Goal: Task Accomplishment & Management: Complete application form

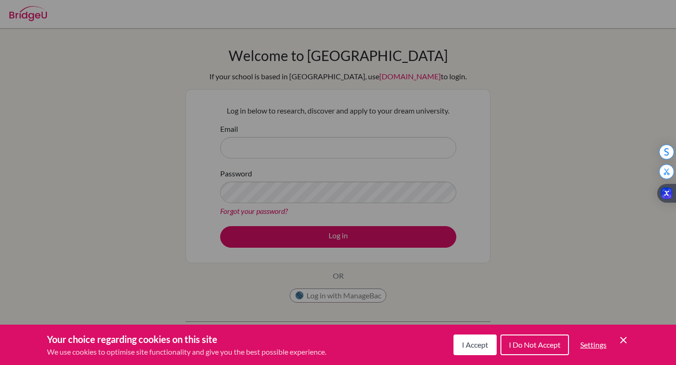
click at [474, 348] on span "I Accept" at bounding box center [475, 344] width 26 height 9
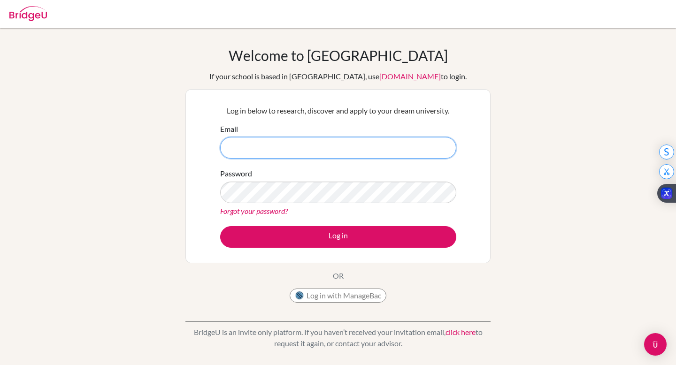
click at [285, 143] on input "Email" at bounding box center [338, 148] width 236 height 22
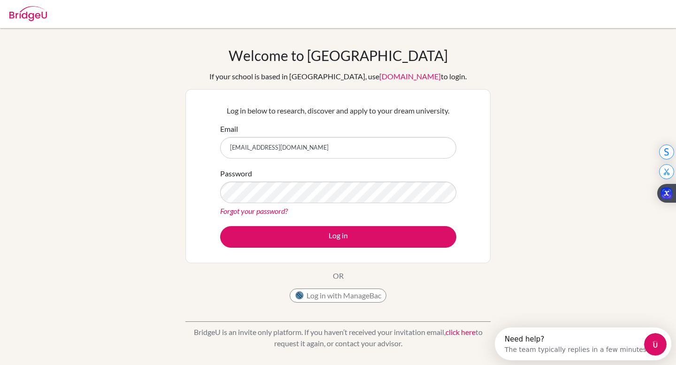
type input "[EMAIL_ADDRESS][DOMAIN_NAME]"
click at [220, 226] on button "Log in" at bounding box center [338, 237] width 236 height 22
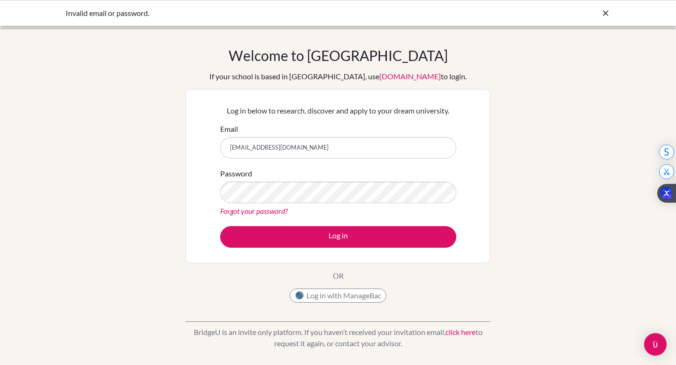
click at [297, 146] on input "[EMAIL_ADDRESS][DOMAIN_NAME]" at bounding box center [338, 148] width 236 height 22
drag, startPoint x: 318, startPoint y: 148, endPoint x: 187, endPoint y: 148, distance: 131.5
click at [187, 148] on div "Log in below to research, discover and apply to your dream university. Email no…" at bounding box center [337, 176] width 305 height 174
type input "jdguffy@student.dalat.org"
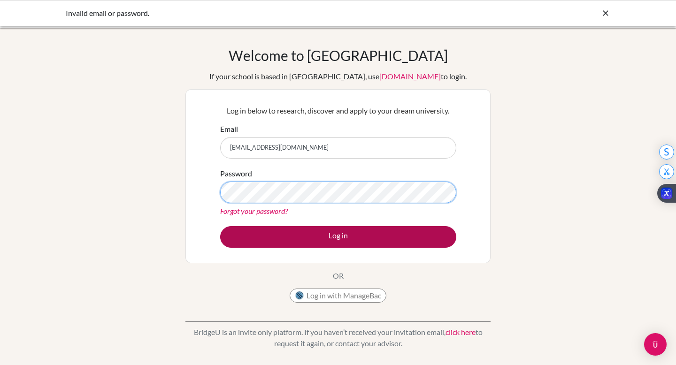
click at [220, 226] on button "Log in" at bounding box center [338, 237] width 236 height 22
